Goal: Information Seeking & Learning: Compare options

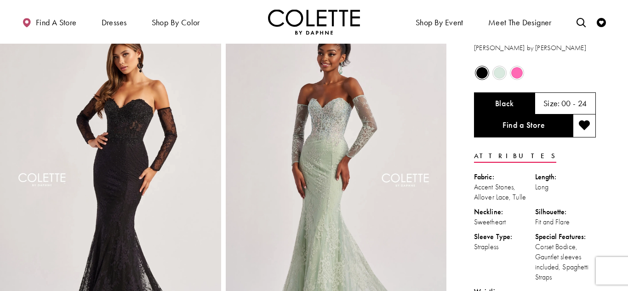
scroll to position [23, 0]
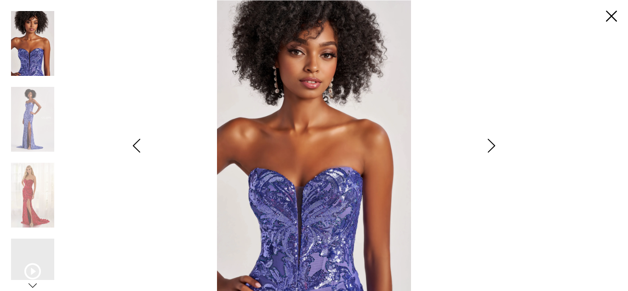
click at [497, 143] on icon "Style CL8680 Colette by Daphne Views dialog" at bounding box center [491, 146] width 23 height 14
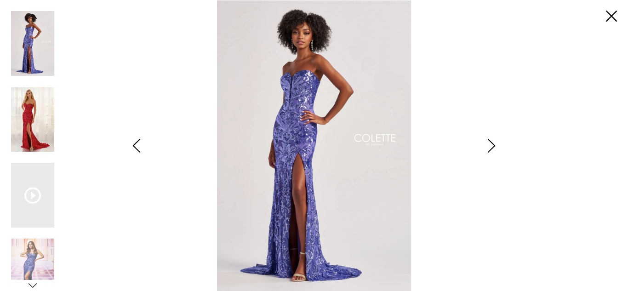
click at [39, 130] on img "Scroll List" at bounding box center [32, 119] width 43 height 65
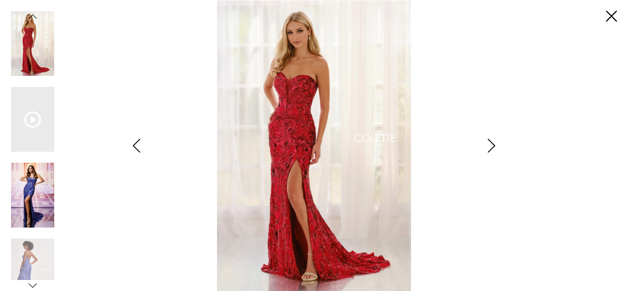
click at [43, 187] on img "Scroll List" at bounding box center [32, 195] width 43 height 65
